Goal: Transaction & Acquisition: Purchase product/service

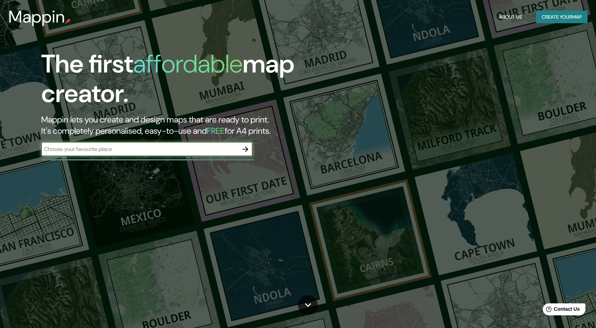
click at [115, 147] on input "text" at bounding box center [139, 149] width 197 height 8
type input "pirayu"
click at [245, 152] on icon "button" at bounding box center [245, 149] width 8 height 8
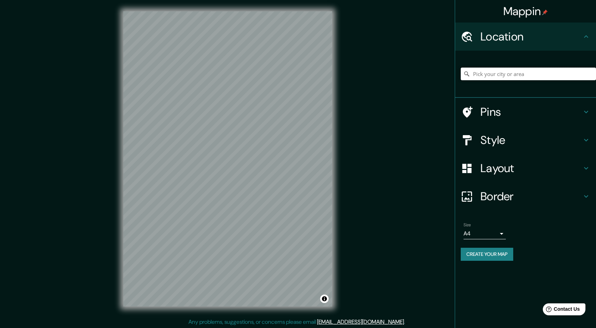
click at [479, 75] on input "Pick your city or area" at bounding box center [527, 74] width 135 height 13
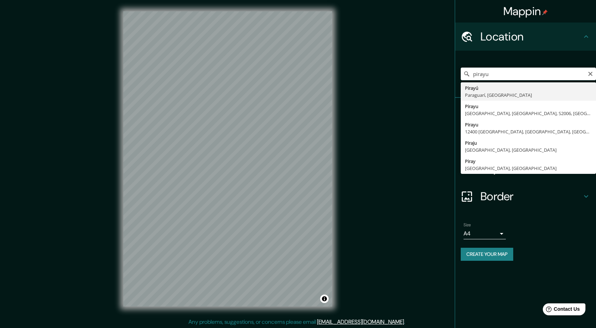
type input "Pirayú, Paraguarí, Paraguay"
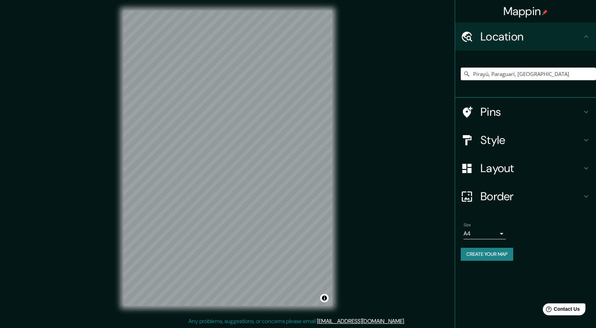
scroll to position [1, 0]
click at [585, 147] on div "Style" at bounding box center [525, 140] width 141 height 28
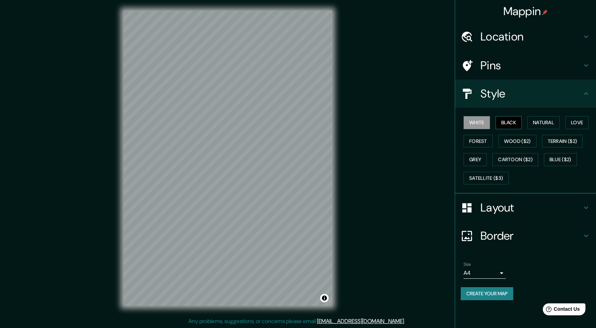
click at [518, 128] on button "Black" at bounding box center [508, 122] width 26 height 13
click at [592, 210] on div "Layout" at bounding box center [525, 208] width 141 height 28
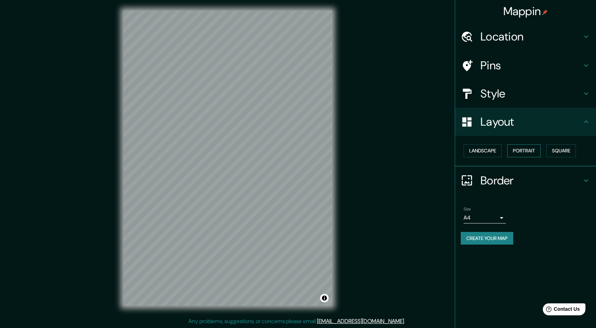
click at [522, 150] on button "Portrait" at bounding box center [523, 150] width 33 height 13
click at [490, 150] on button "Landscape" at bounding box center [482, 150] width 38 height 13
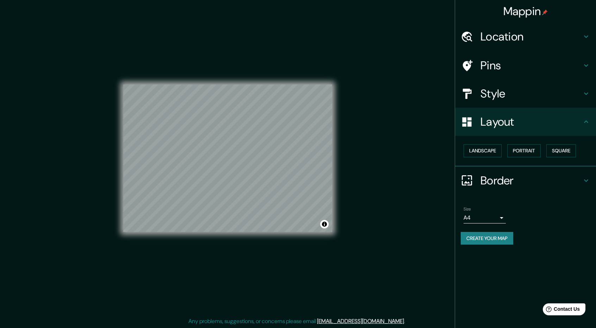
click at [502, 218] on body "Mappin Location Pirayú, Paraguarí, Paraguay Pins Style Layout Landscape Portrai…" at bounding box center [298, 163] width 596 height 328
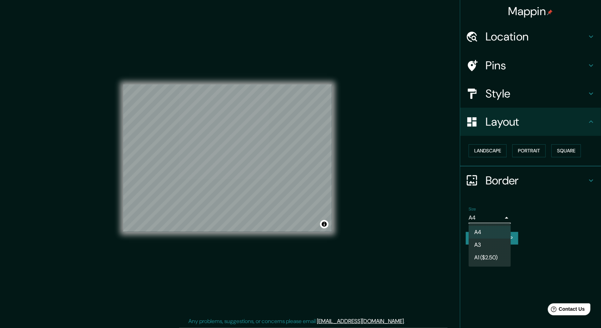
click at [494, 245] on li "A3" at bounding box center [490, 245] width 42 height 13
type input "a4"
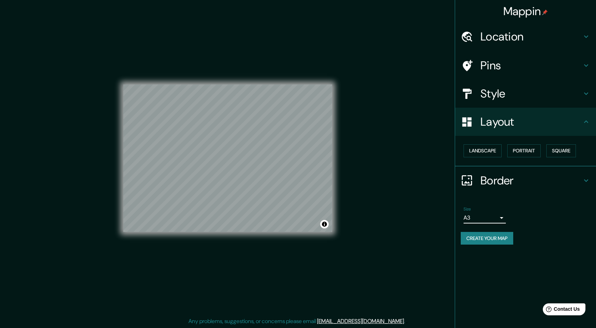
click at [579, 92] on h4 "Style" at bounding box center [530, 94] width 101 height 14
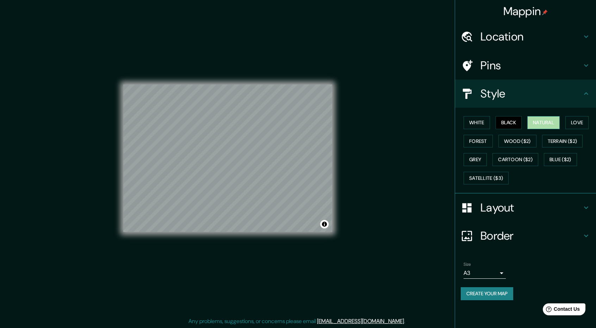
click at [542, 121] on button "Natural" at bounding box center [543, 122] width 32 height 13
click at [581, 124] on button "Love" at bounding box center [576, 122] width 23 height 13
click at [483, 140] on button "Forest" at bounding box center [477, 141] width 29 height 13
click at [522, 143] on button "Wood ($2)" at bounding box center [517, 141] width 38 height 13
click at [557, 138] on button "Terrain ($2)" at bounding box center [562, 141] width 41 height 13
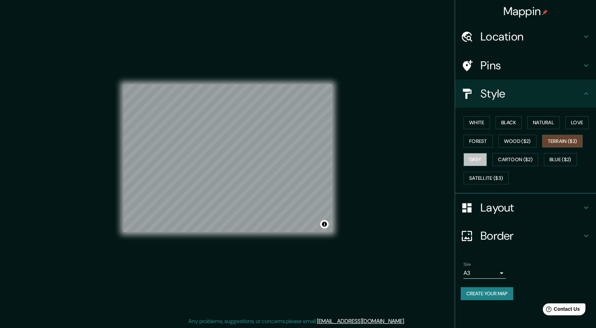
click at [470, 157] on button "Grey" at bounding box center [474, 159] width 23 height 13
click at [497, 121] on button "Black" at bounding box center [508, 122] width 26 height 13
click at [486, 125] on button "White" at bounding box center [476, 122] width 26 height 13
click at [509, 118] on button "Black" at bounding box center [508, 122] width 26 height 13
click at [322, 227] on button "Toggle attribution" at bounding box center [324, 224] width 8 height 8
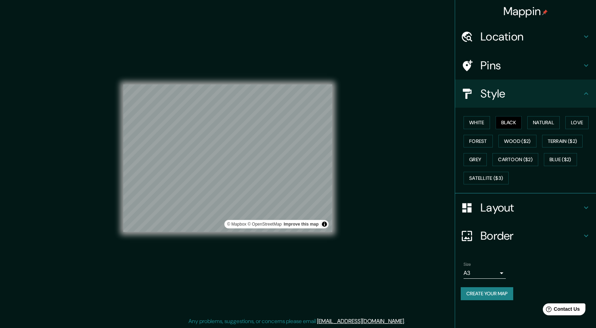
click at [322, 250] on div "© Mapbox © OpenStreetMap Improve this map" at bounding box center [227, 158] width 209 height 295
click at [588, 35] on icon at bounding box center [586, 36] width 8 height 8
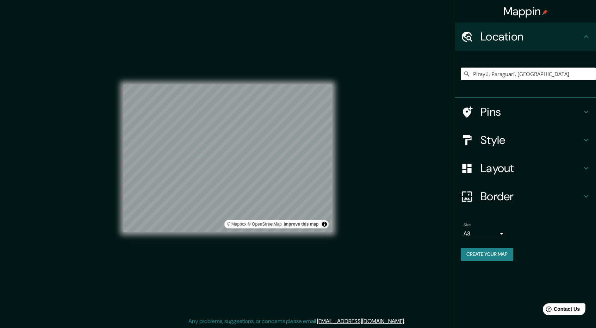
click at [588, 35] on icon at bounding box center [586, 36] width 8 height 8
click at [586, 113] on icon at bounding box center [586, 112] width 4 height 2
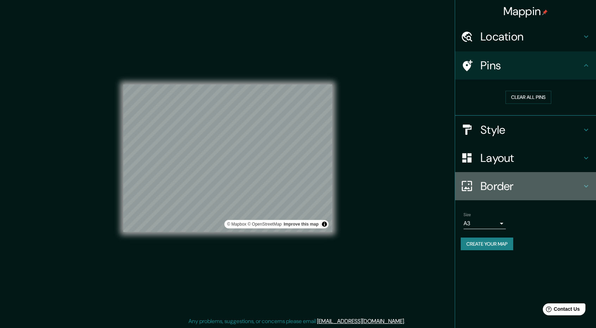
click at [579, 188] on h4 "Border" at bounding box center [530, 186] width 101 height 14
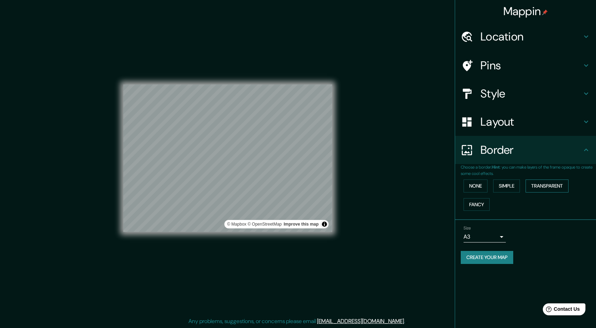
click at [535, 186] on button "Transparent" at bounding box center [546, 186] width 43 height 13
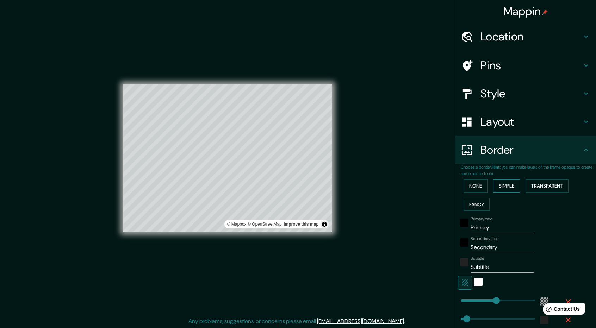
click at [500, 182] on button "Simple" at bounding box center [506, 186] width 27 height 13
click at [487, 195] on div "None Simple Transparent Fancy" at bounding box center [527, 195] width 135 height 37
click at [479, 186] on button "None" at bounding box center [475, 186] width 24 height 13
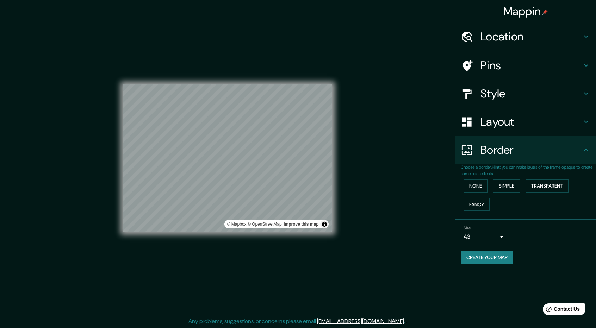
click at [586, 125] on icon at bounding box center [586, 122] width 8 height 8
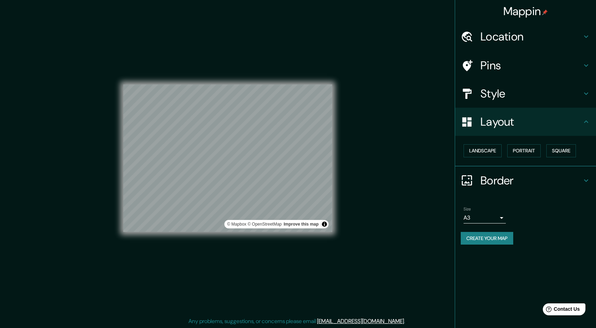
click at [589, 104] on div "Style" at bounding box center [525, 94] width 141 height 28
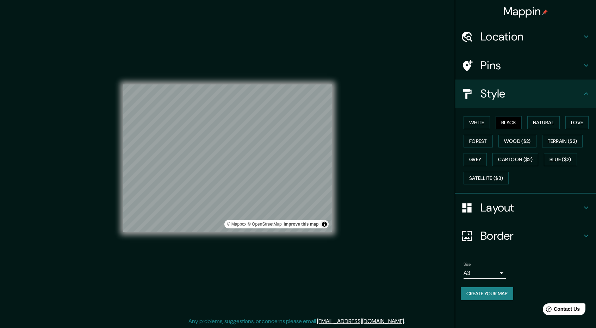
click at [490, 293] on button "Create your map" at bounding box center [486, 293] width 52 height 13
click at [479, 295] on div "Create your map" at bounding box center [525, 293] width 130 height 13
click at [363, 194] on div "Mappin Location Pirayú, Paraguarí, Paraguay Pins Style White Black Natural Love…" at bounding box center [298, 163] width 596 height 329
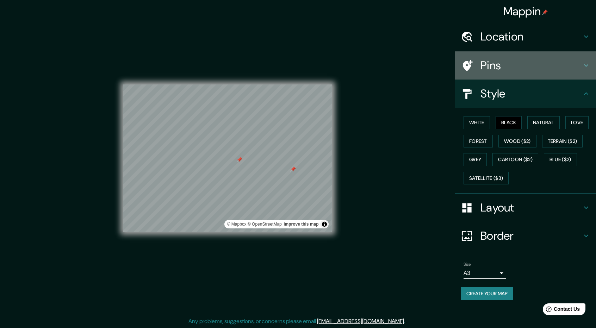
click at [595, 71] on div "Pins" at bounding box center [525, 65] width 141 height 28
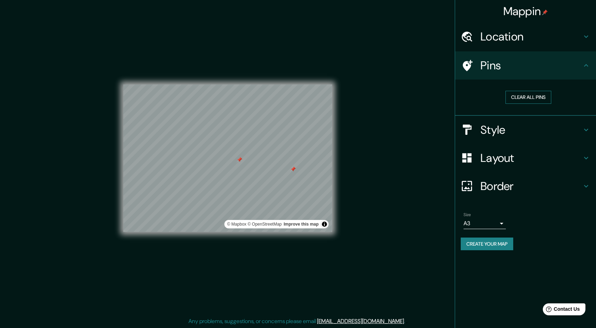
click at [523, 96] on button "Clear all pins" at bounding box center [528, 97] width 46 height 13
click at [502, 246] on button "Create your map" at bounding box center [486, 244] width 52 height 13
drag, startPoint x: 502, startPoint y: 246, endPoint x: 542, endPoint y: 249, distance: 40.6
click at [542, 249] on div "Create your map" at bounding box center [525, 244] width 130 height 13
click at [496, 246] on button "Create your map" at bounding box center [486, 244] width 52 height 13
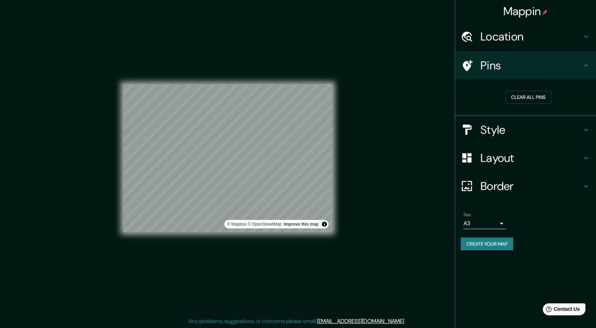
click at [581, 64] on h4 "Pins" at bounding box center [530, 65] width 101 height 14
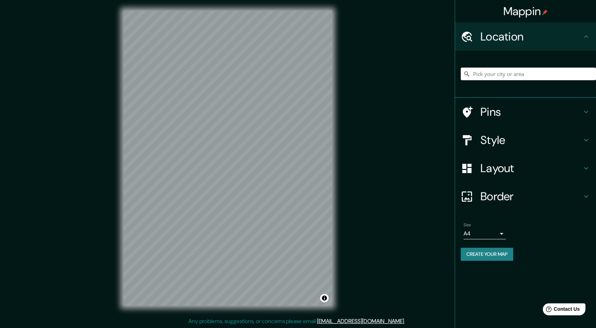
click at [528, 74] on input "Pick your city or area" at bounding box center [527, 74] width 135 height 13
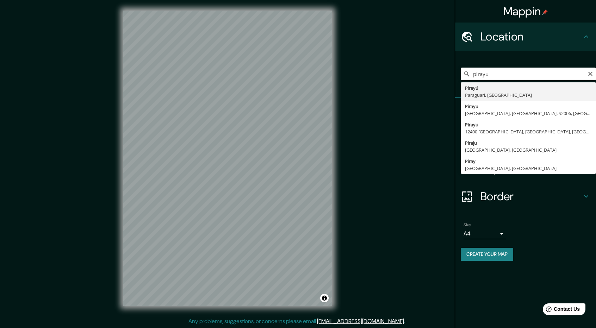
type input "Pirayú, Paraguarí, [GEOGRAPHIC_DATA]"
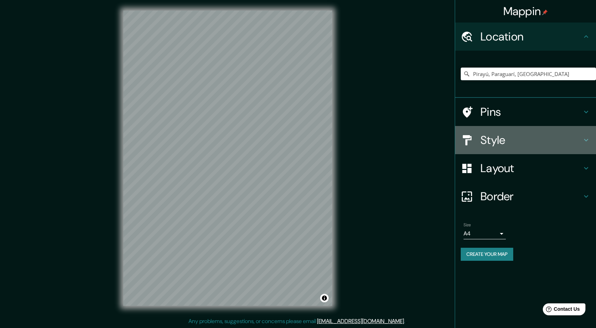
click at [583, 140] on icon at bounding box center [586, 140] width 8 height 8
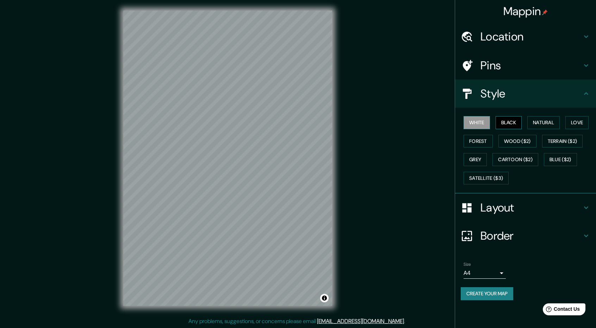
click at [501, 125] on button "Black" at bounding box center [508, 122] width 26 height 13
click at [586, 93] on icon at bounding box center [586, 93] width 4 height 2
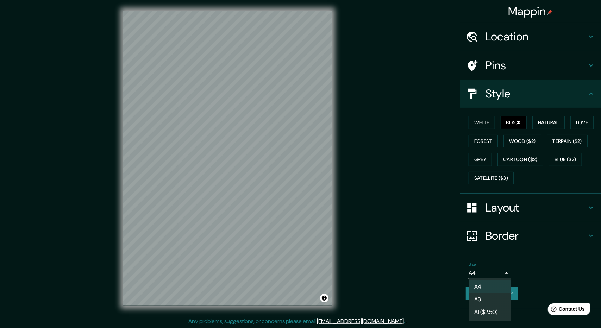
click at [478, 274] on body "Mappin Location Pirayú, Paraguarí, Paraguay Pins Style White Black Natural Love…" at bounding box center [300, 163] width 601 height 328
click at [478, 301] on li "A3" at bounding box center [490, 299] width 42 height 13
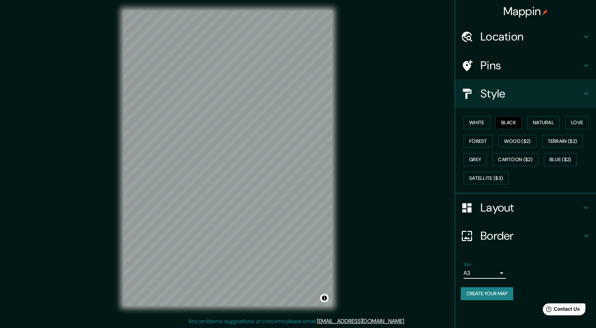
click at [465, 287] on button "Create your map" at bounding box center [486, 293] width 52 height 13
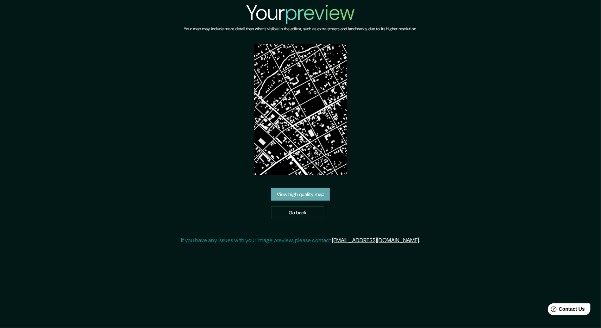
click at [313, 198] on link "View high quality map" at bounding box center [300, 194] width 59 height 13
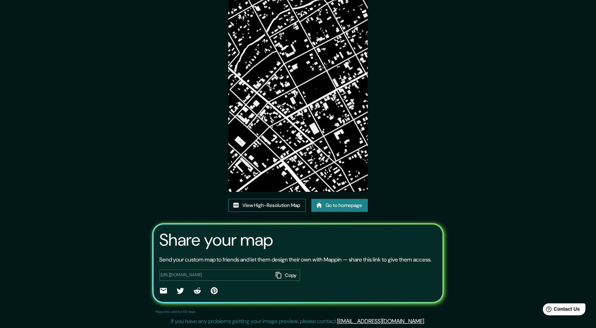
scroll to position [45, 0]
click at [249, 199] on link "View High-Resolution Map" at bounding box center [266, 205] width 77 height 13
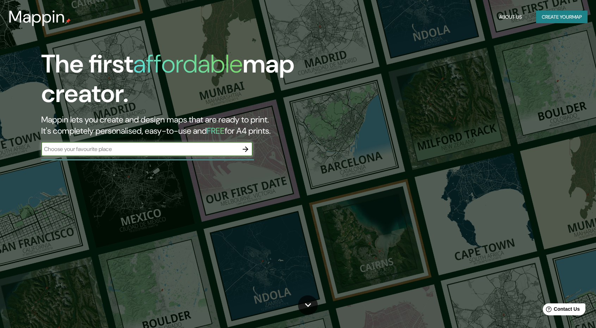
click at [243, 149] on icon "button" at bounding box center [246, 149] width 6 height 6
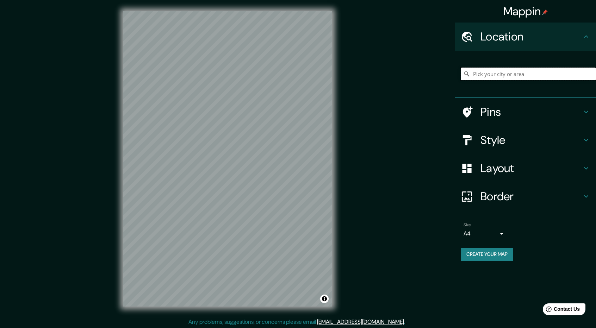
click at [536, 79] on input "Pick your city or area" at bounding box center [527, 74] width 135 height 13
click at [535, 75] on input "Pick your city or area" at bounding box center [527, 74] width 135 height 13
type input "Pirayú, Paraguarí, Paraguay"
click at [534, 147] on h4 "Style" at bounding box center [530, 140] width 101 height 14
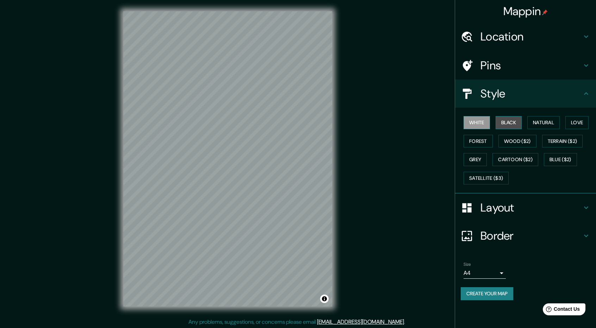
click at [510, 124] on button "Black" at bounding box center [508, 122] width 26 height 13
click at [499, 201] on h4 "Layout" at bounding box center [530, 208] width 101 height 14
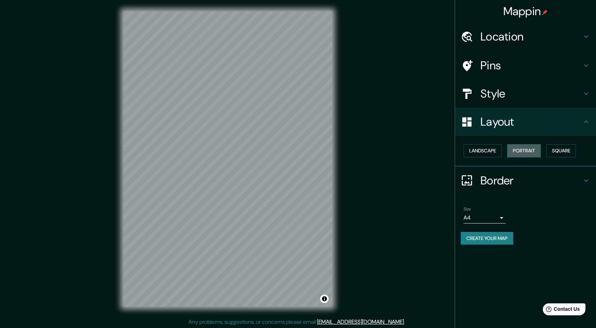
click at [525, 147] on button "Portrait" at bounding box center [523, 150] width 33 height 13
click at [489, 153] on button "Landscape" at bounding box center [482, 150] width 38 height 13
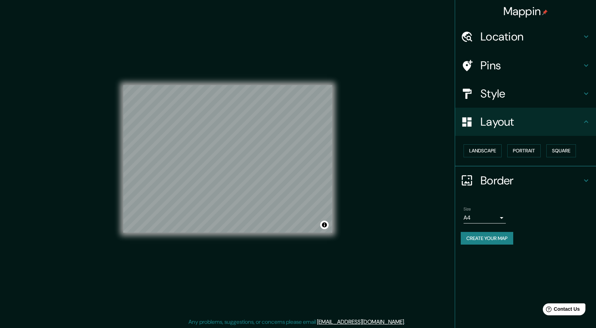
click at [483, 235] on button "Create your map" at bounding box center [486, 238] width 52 height 13
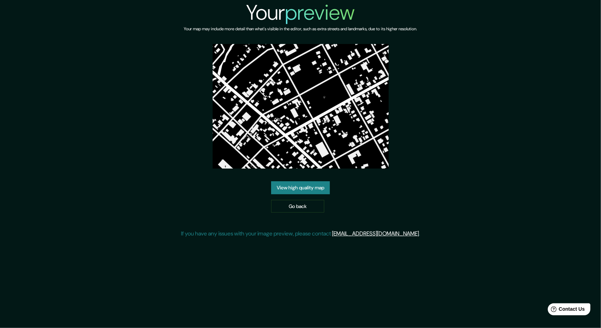
click at [315, 181] on link "View high quality map" at bounding box center [300, 187] width 59 height 13
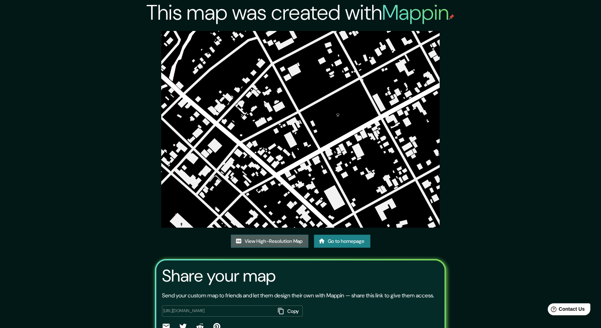
click at [283, 235] on link "View High-Resolution Map" at bounding box center [269, 241] width 77 height 13
